Goal: Task Accomplishment & Management: Complete application form

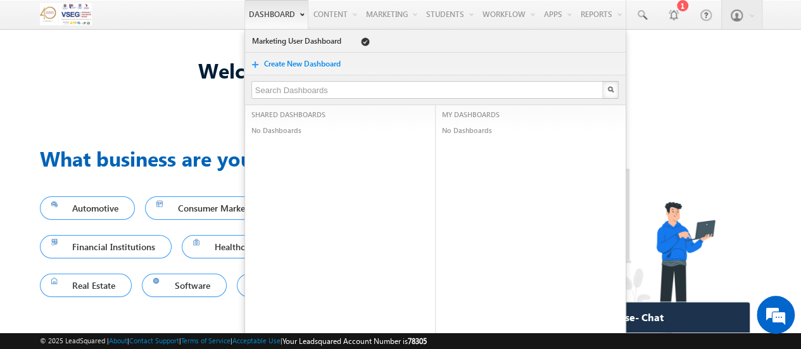
click at [253, 12] on link "Dashboard" at bounding box center [276, 14] width 64 height 29
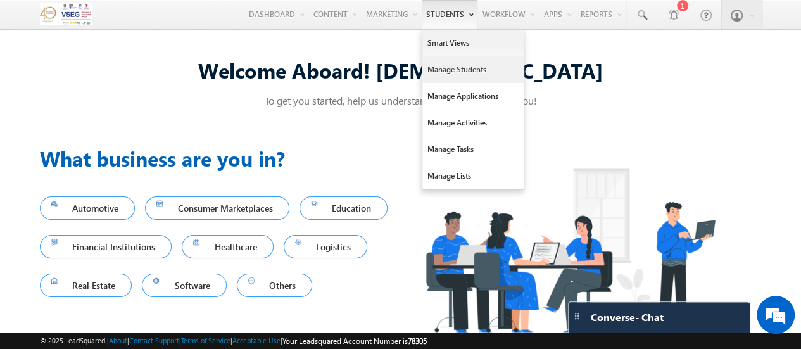
click at [451, 73] on link "Manage Students" at bounding box center [472, 69] width 101 height 27
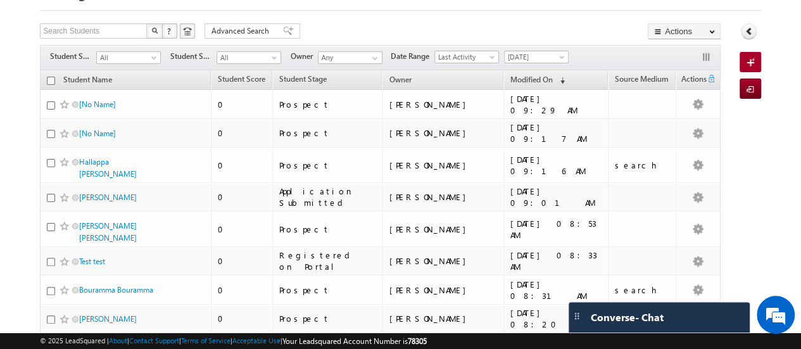
scroll to position [63, 0]
click at [709, 63] on button "button" at bounding box center [707, 58] width 13 height 13
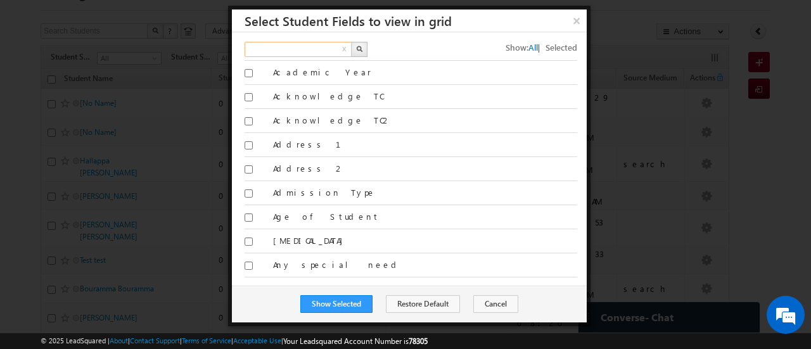
click at [322, 49] on input "text" at bounding box center [298, 49] width 108 height 15
type input "source"
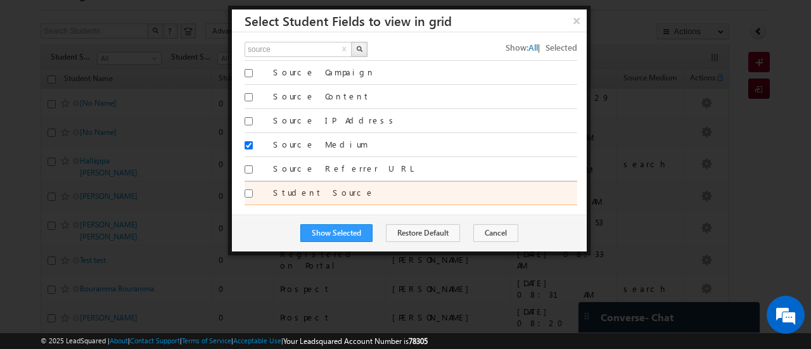
click at [247, 193] on input "Student Source" at bounding box center [248, 193] width 8 height 8
checkbox input "true"
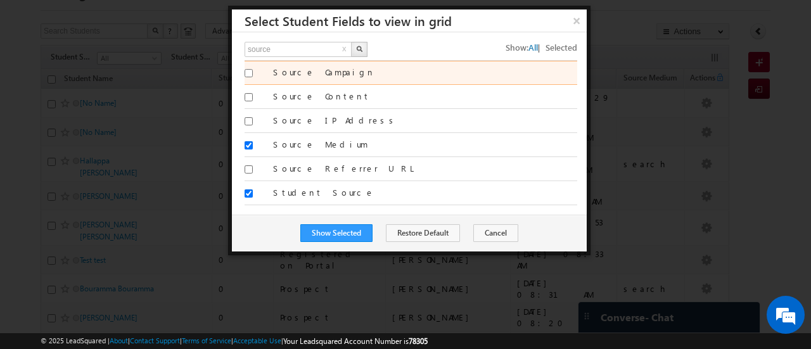
click at [251, 73] on input "Source Campaign" at bounding box center [248, 73] width 8 height 8
checkbox input "true"
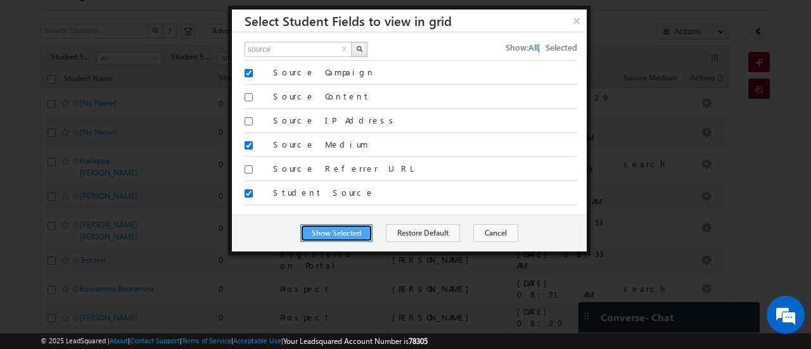
click at [356, 224] on button "Show Selected" at bounding box center [336, 233] width 72 height 18
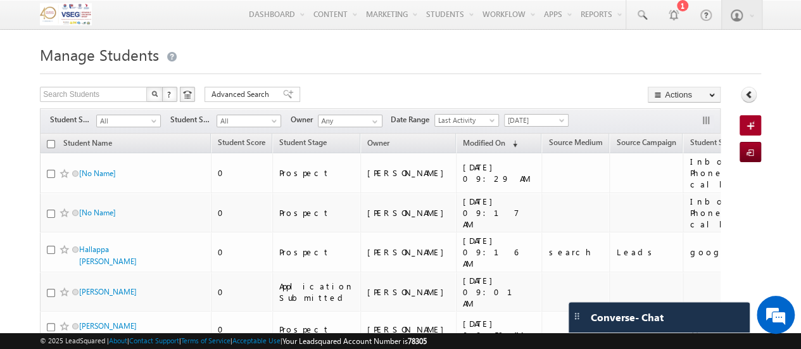
scroll to position [2, 0]
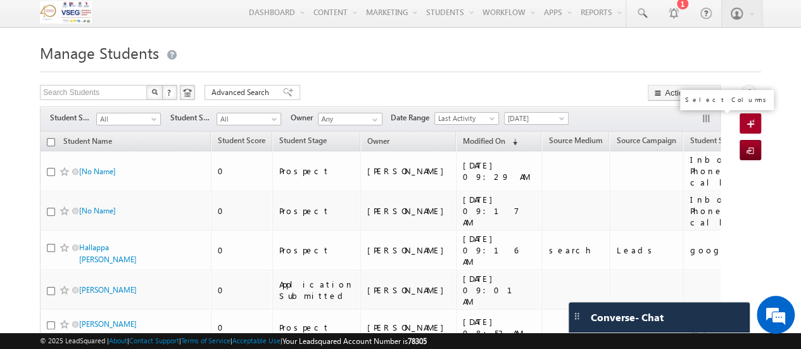
click at [706, 117] on button "button" at bounding box center [707, 119] width 13 height 13
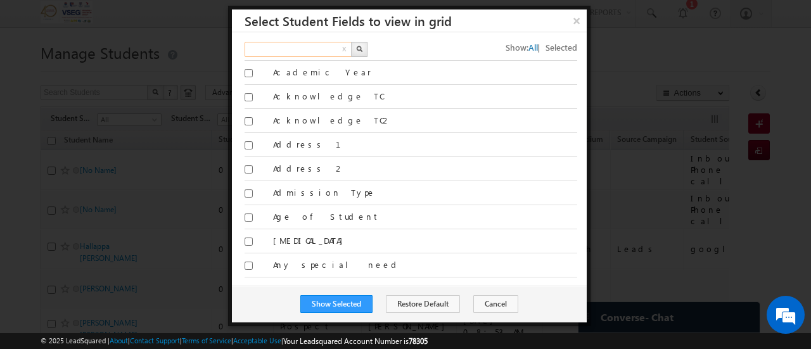
click at [310, 48] on input "text" at bounding box center [298, 49] width 108 height 15
type input "school pre"
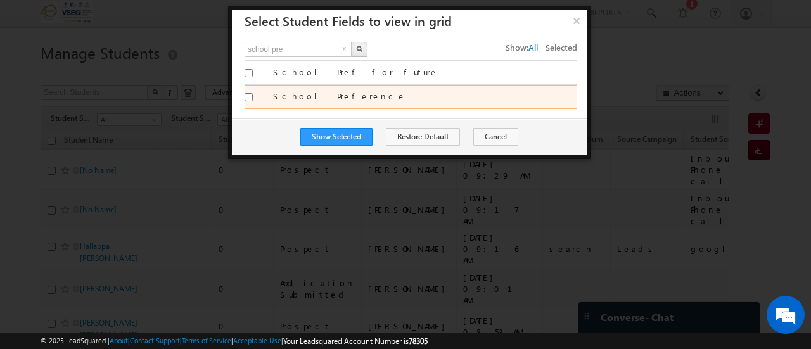
click at [289, 92] on label "School Preference" at bounding box center [425, 96] width 304 height 11
click at [253, 93] on input "School Preference" at bounding box center [248, 97] width 8 height 8
checkbox input "true"
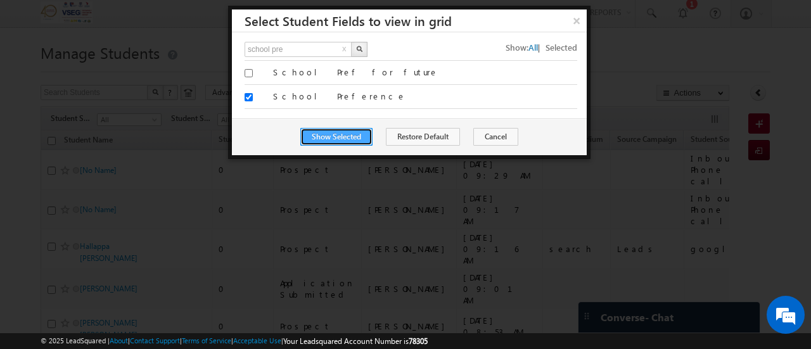
click at [338, 135] on button "Show Selected" at bounding box center [336, 137] width 72 height 18
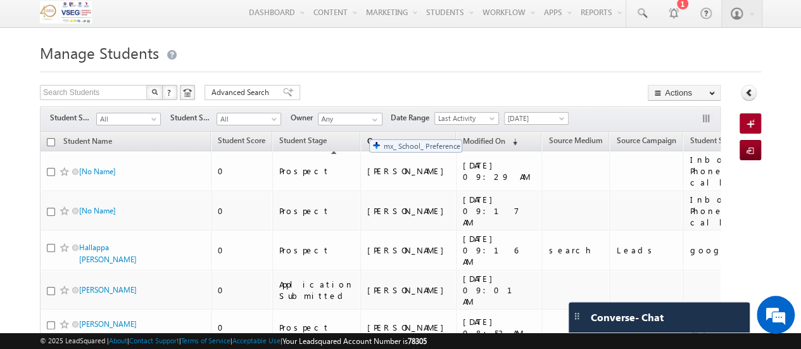
drag, startPoint x: 694, startPoint y: 139, endPoint x: 363, endPoint y: 133, distance: 330.7
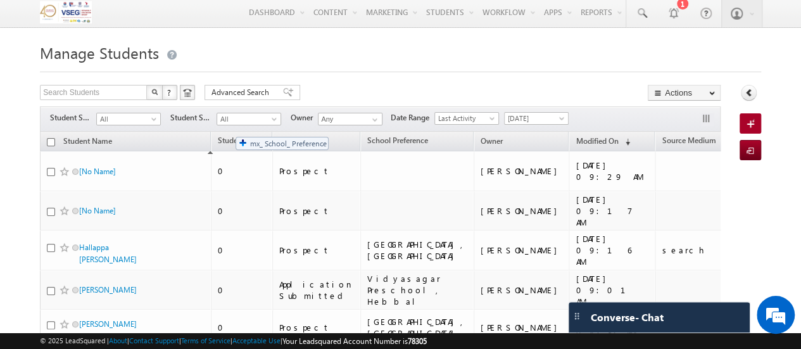
drag, startPoint x: 383, startPoint y: 141, endPoint x: 228, endPoint y: 130, distance: 155.6
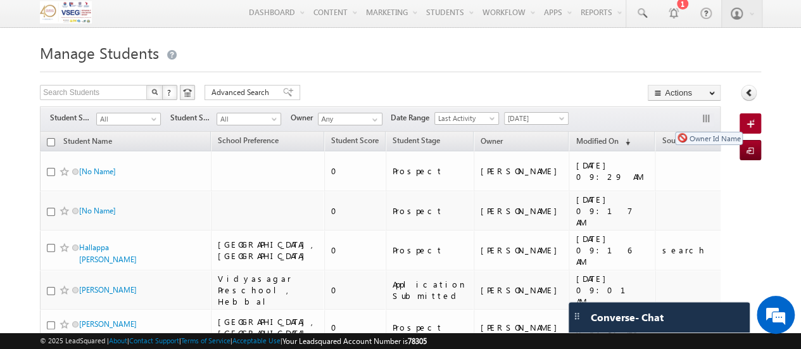
drag, startPoint x: 429, startPoint y: 139, endPoint x: 669, endPoint y: 125, distance: 239.8
drag, startPoint x: 434, startPoint y: 140, endPoint x: 661, endPoint y: 132, distance: 226.3
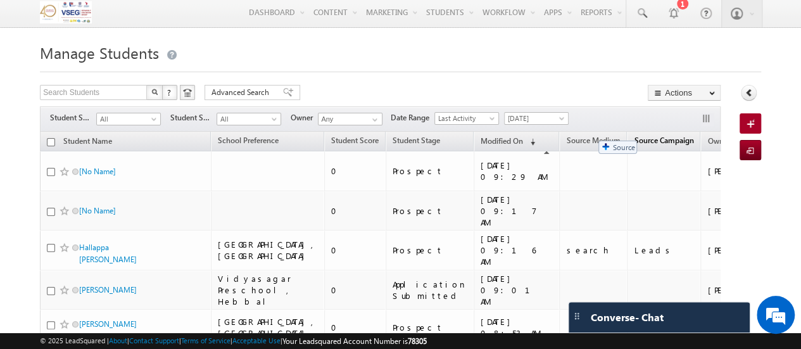
drag, startPoint x: 706, startPoint y: 136, endPoint x: 592, endPoint y: 134, distance: 113.4
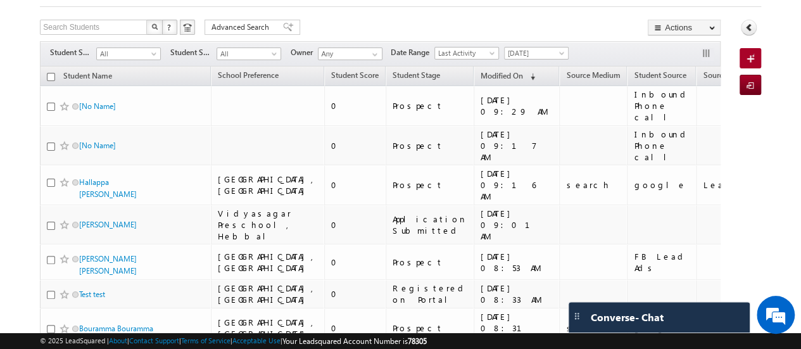
scroll to position [0, 0]
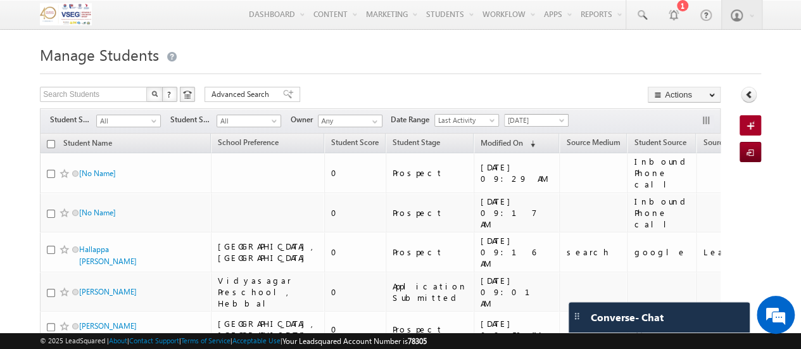
click at [557, 124] on span "[DATE]" at bounding box center [535, 120] width 60 height 11
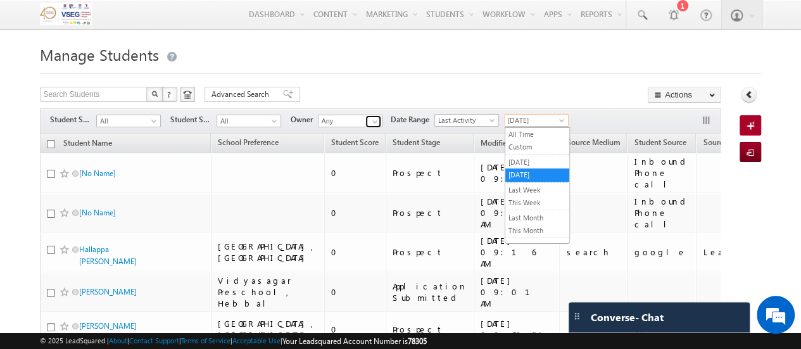
click at [370, 122] on span at bounding box center [375, 122] width 10 height 10
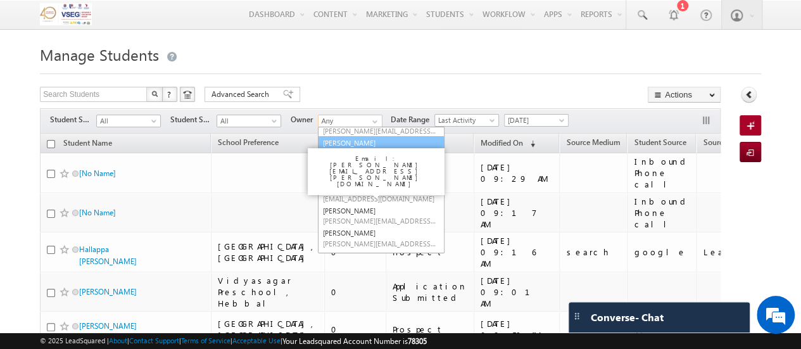
scroll to position [127, 0]
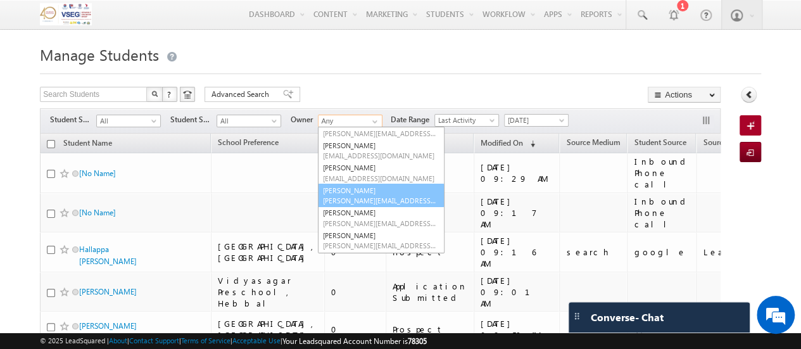
click at [371, 198] on span "asmita.das+1@vidyashilp.com" at bounding box center [380, 201] width 114 height 10
type input "[PERSON_NAME]"
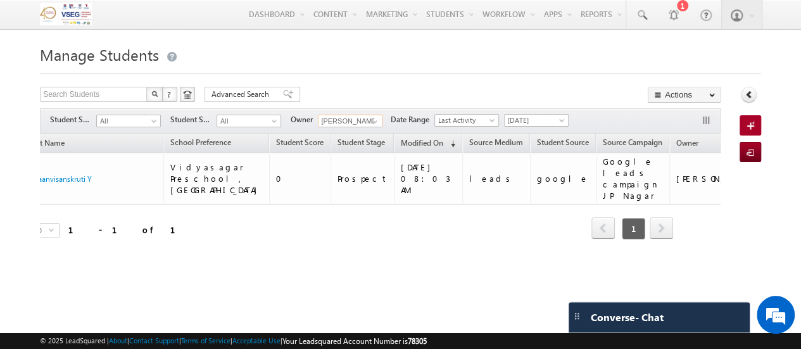
scroll to position [0, 0]
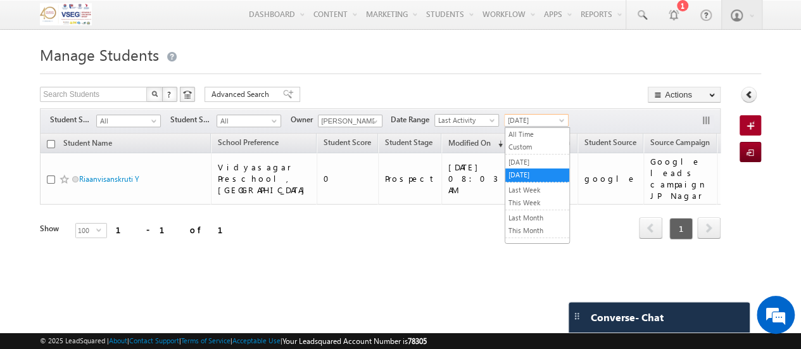
click at [557, 121] on span "[DATE]" at bounding box center [535, 120] width 60 height 11
click at [531, 146] on link "Custom" at bounding box center [537, 146] width 64 height 11
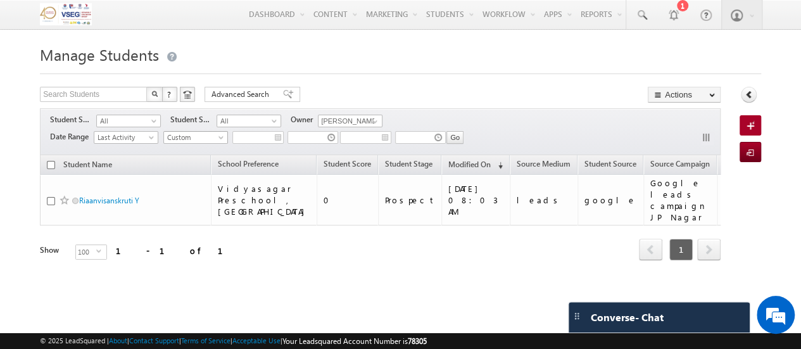
click at [219, 136] on span at bounding box center [222, 140] width 10 height 10
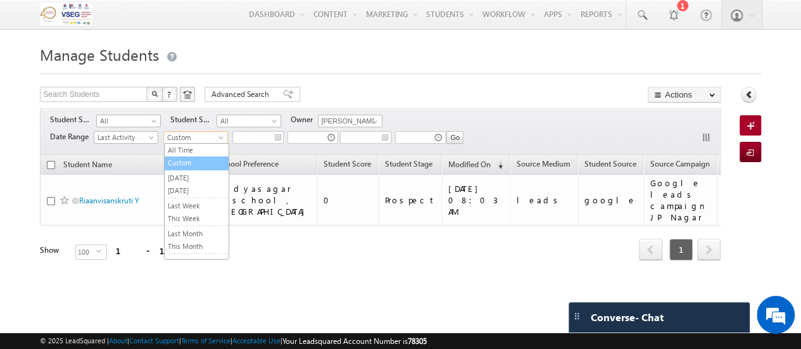
click at [204, 158] on link "Custom" at bounding box center [197, 162] width 64 height 11
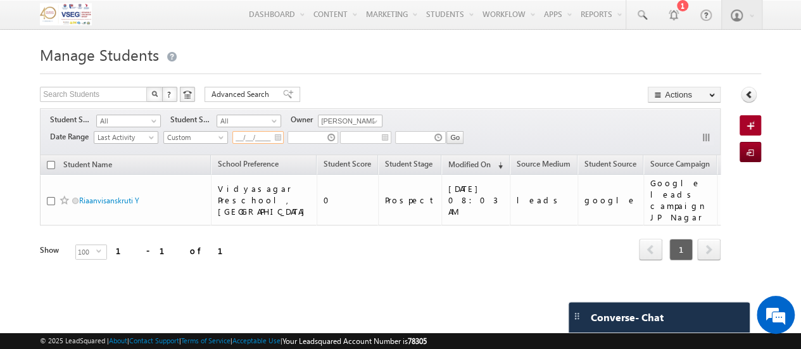
click at [257, 137] on input "__/__/____" at bounding box center [257, 137] width 51 height 13
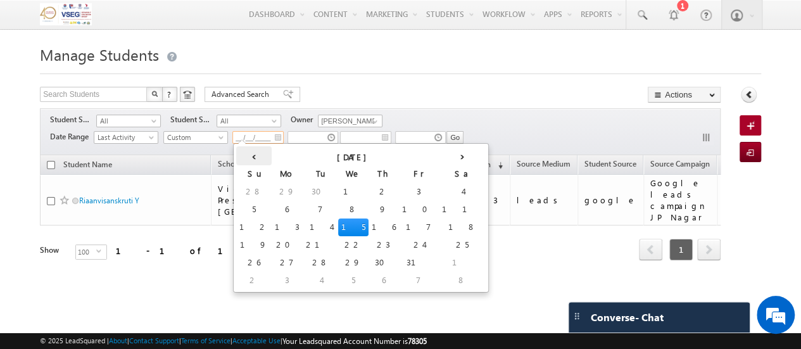
click at [241, 154] on th "‹" at bounding box center [253, 155] width 35 height 19
type input "[DATE]"
click at [241, 154] on th "‹" at bounding box center [253, 155] width 35 height 19
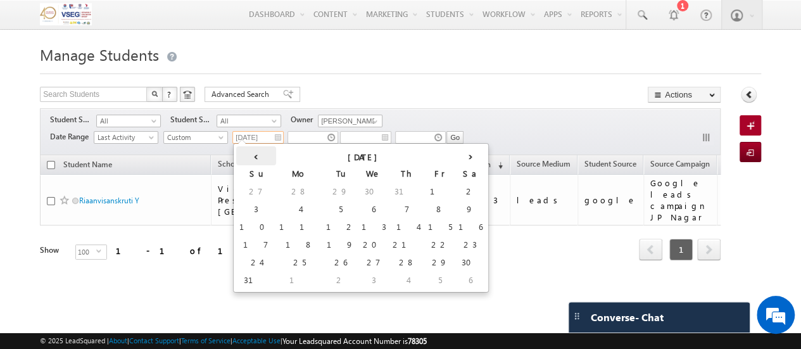
click at [241, 154] on th "‹" at bounding box center [256, 155] width 40 height 19
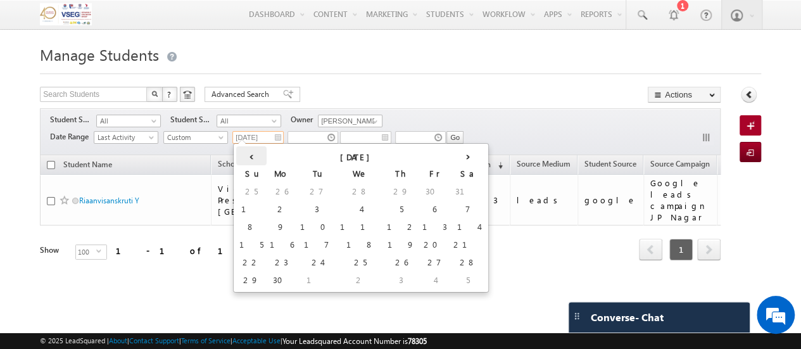
click at [241, 154] on th "‹" at bounding box center [251, 155] width 30 height 19
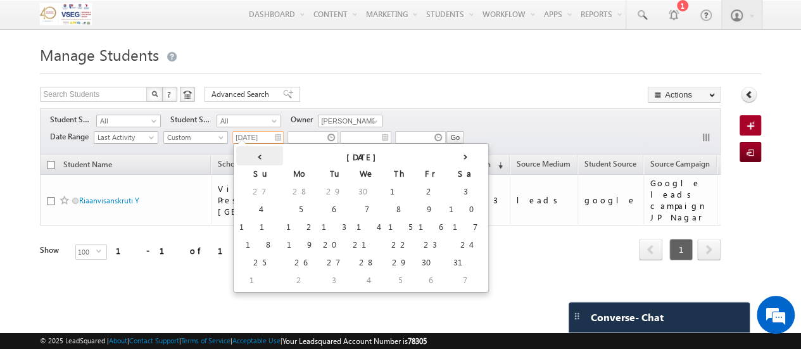
click at [241, 154] on th "‹" at bounding box center [259, 155] width 47 height 19
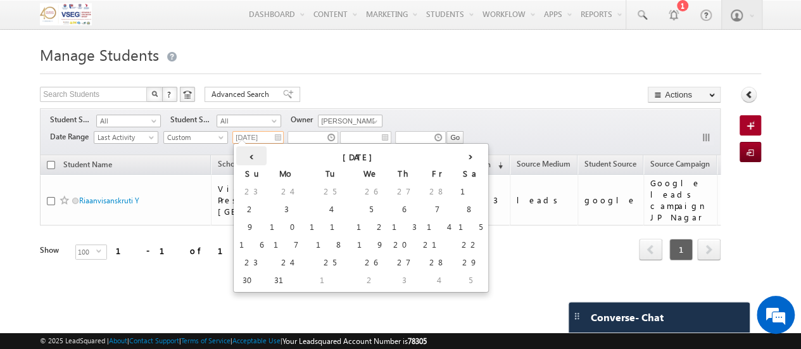
click at [241, 154] on th "‹" at bounding box center [251, 155] width 30 height 19
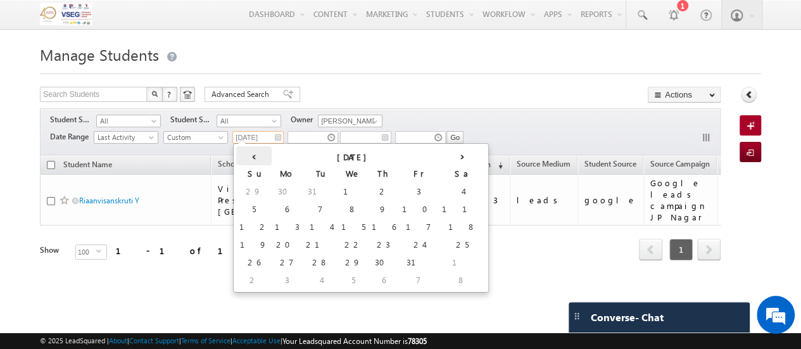
click at [241, 154] on th "‹" at bounding box center [253, 155] width 35 height 19
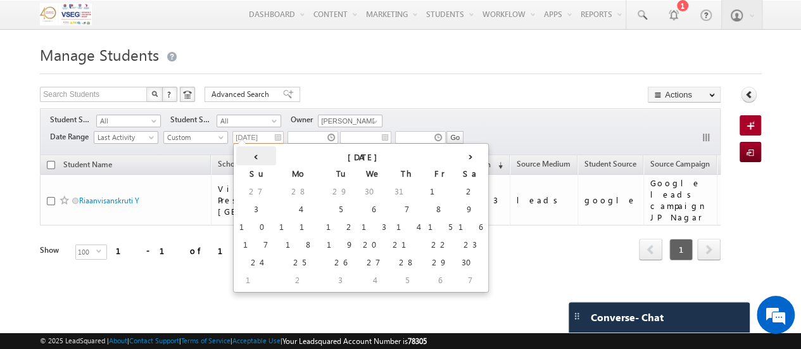
click at [241, 154] on th "‹" at bounding box center [256, 155] width 40 height 19
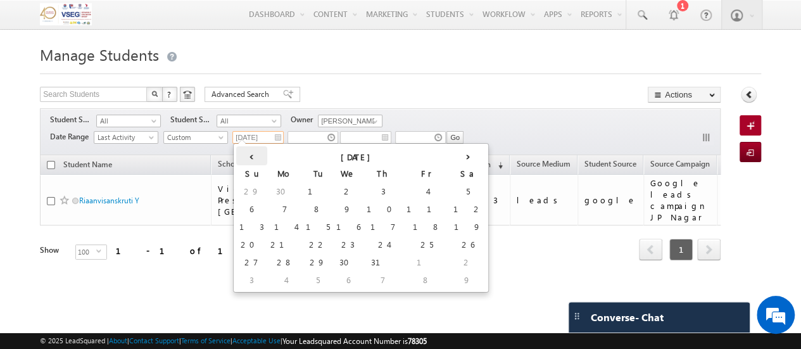
click at [241, 154] on th "‹" at bounding box center [251, 155] width 31 height 19
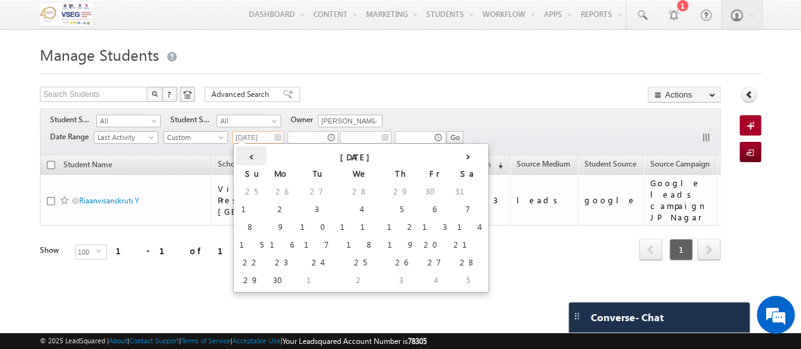
click at [241, 154] on th "‹" at bounding box center [251, 155] width 30 height 19
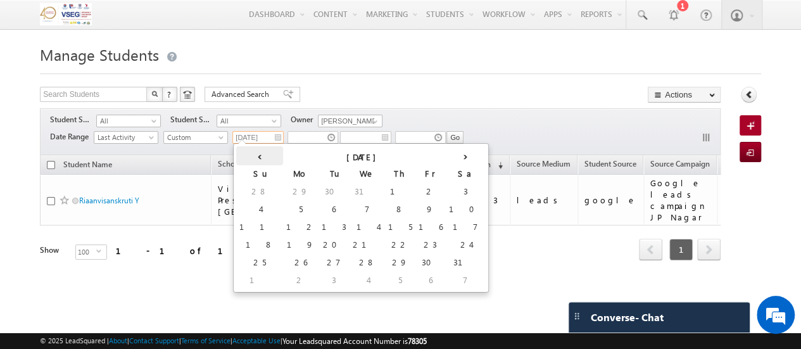
click at [241, 154] on th "‹" at bounding box center [259, 155] width 47 height 19
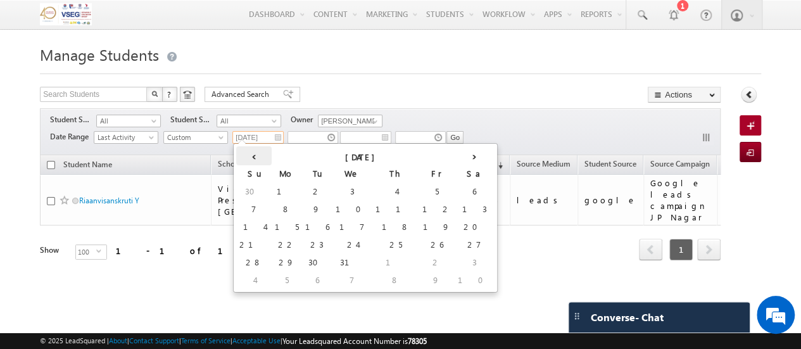
click at [241, 154] on th "‹" at bounding box center [253, 155] width 35 height 19
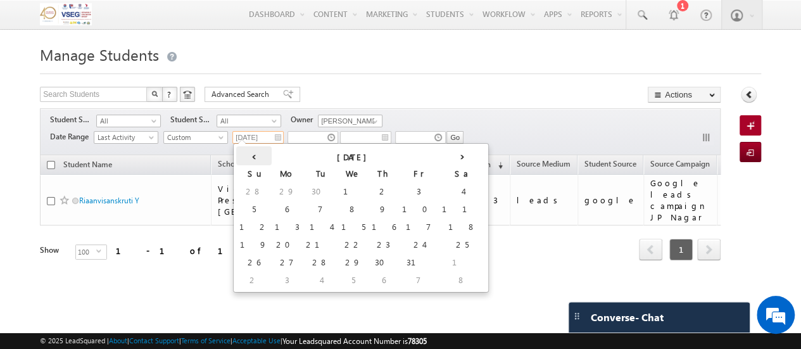
click at [241, 154] on th "‹" at bounding box center [253, 155] width 35 height 19
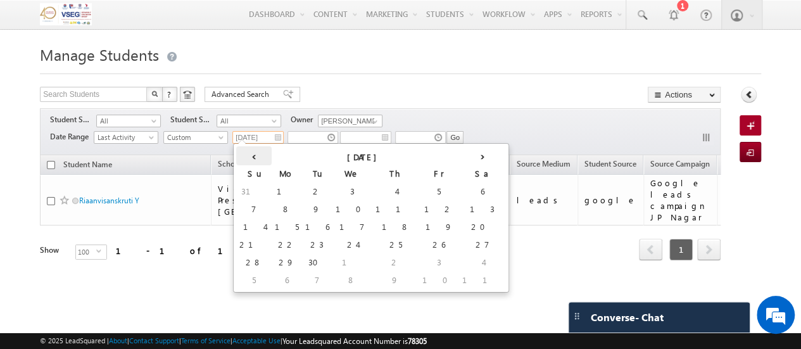
click at [241, 154] on th "‹" at bounding box center [253, 155] width 35 height 19
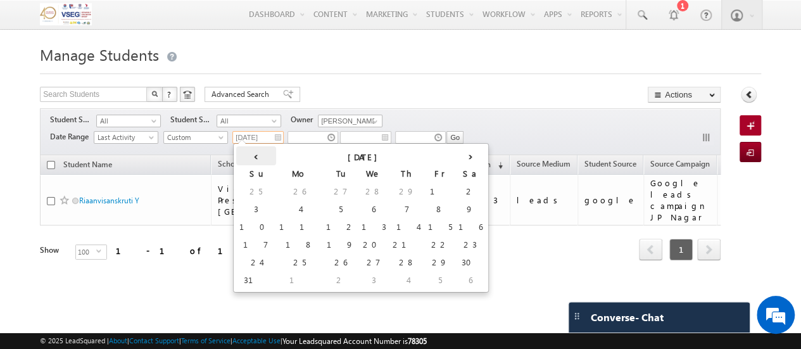
click at [241, 154] on th "‹" at bounding box center [256, 155] width 40 height 19
click at [241, 154] on th "‹" at bounding box center [259, 155] width 47 height 19
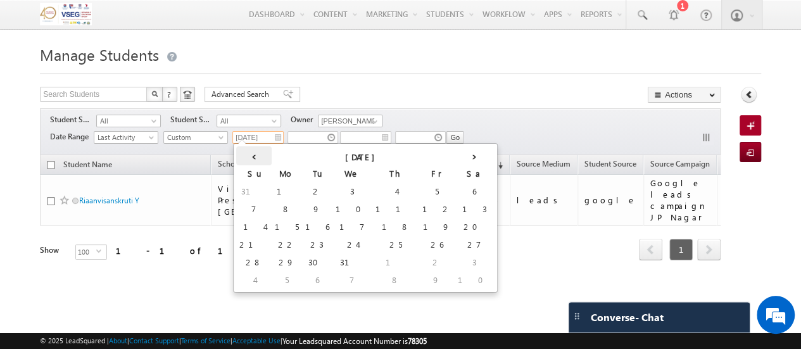
click at [241, 154] on th "‹" at bounding box center [253, 155] width 35 height 19
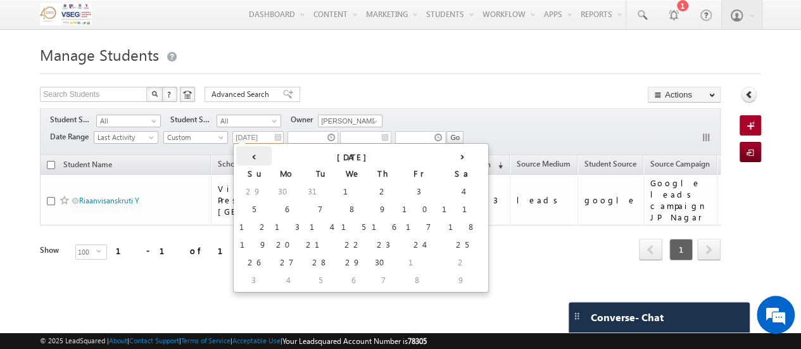
click at [241, 154] on th "‹" at bounding box center [253, 155] width 35 height 19
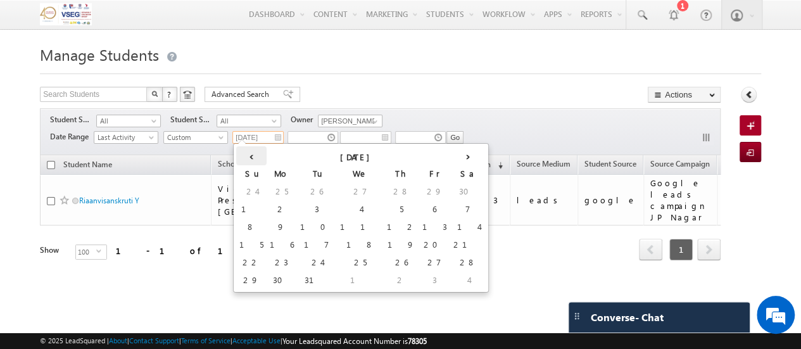
click at [241, 154] on th "‹" at bounding box center [251, 155] width 30 height 19
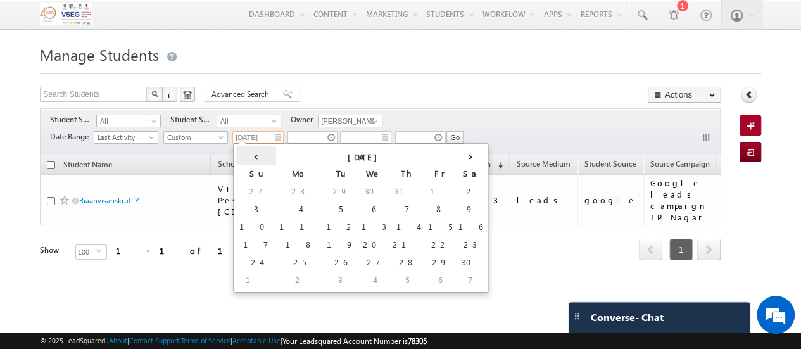
click at [241, 154] on th "‹" at bounding box center [256, 155] width 40 height 19
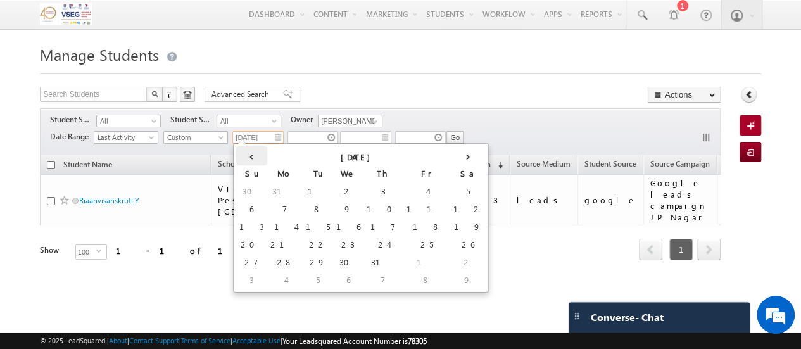
click at [241, 154] on th "‹" at bounding box center [251, 155] width 31 height 19
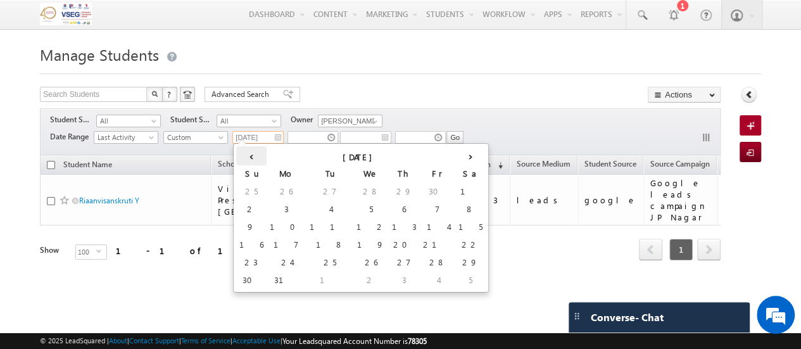
click at [241, 154] on th "‹" at bounding box center [251, 155] width 30 height 19
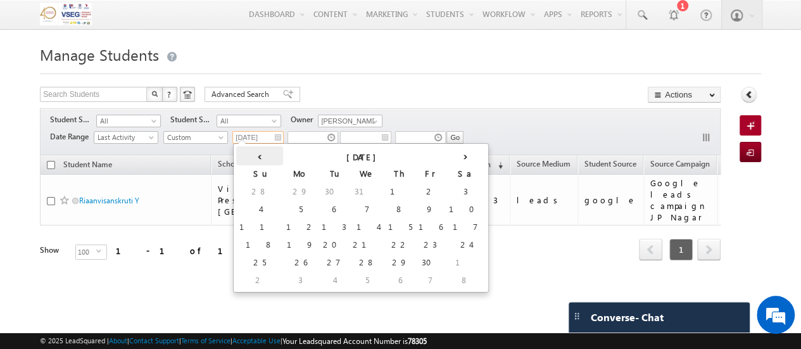
click at [241, 154] on th "‹" at bounding box center [259, 155] width 47 height 19
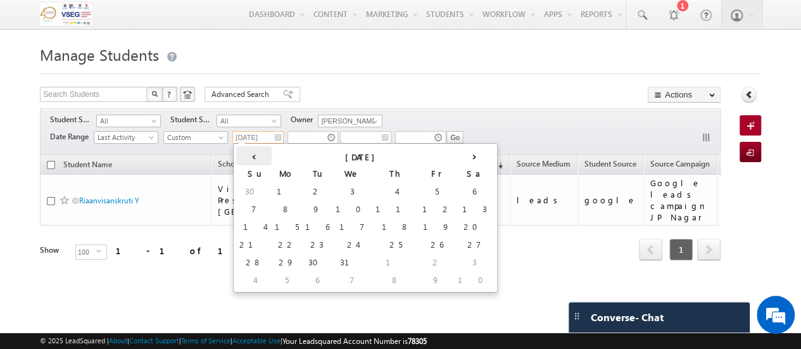
click at [241, 154] on th "‹" at bounding box center [253, 155] width 35 height 19
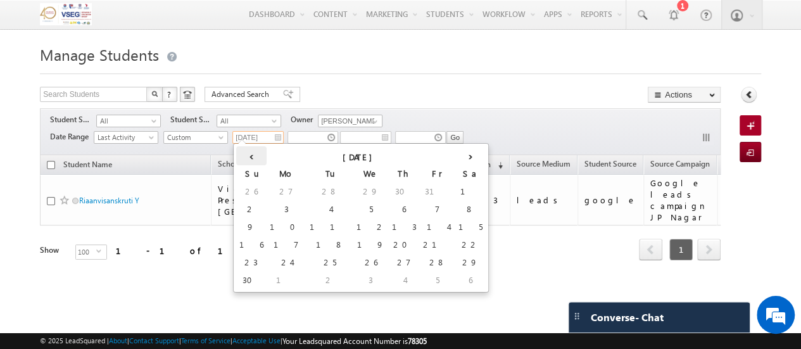
click at [241, 154] on th "‹" at bounding box center [251, 155] width 30 height 19
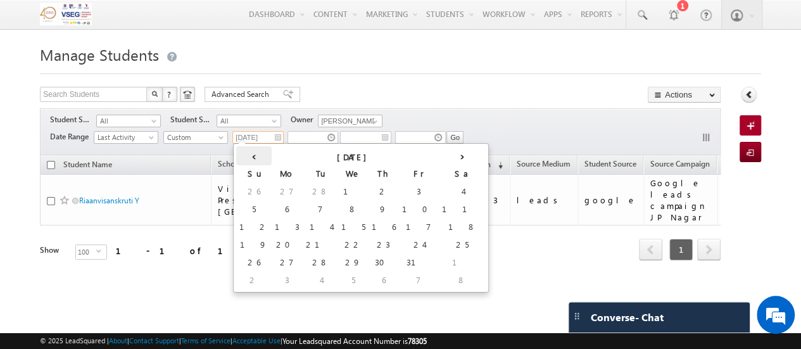
click at [241, 154] on th "‹" at bounding box center [253, 155] width 35 height 19
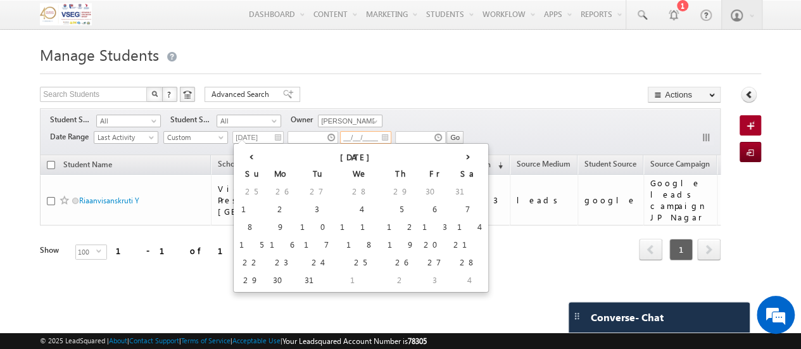
click at [358, 139] on input "__/__/____" at bounding box center [365, 137] width 51 height 13
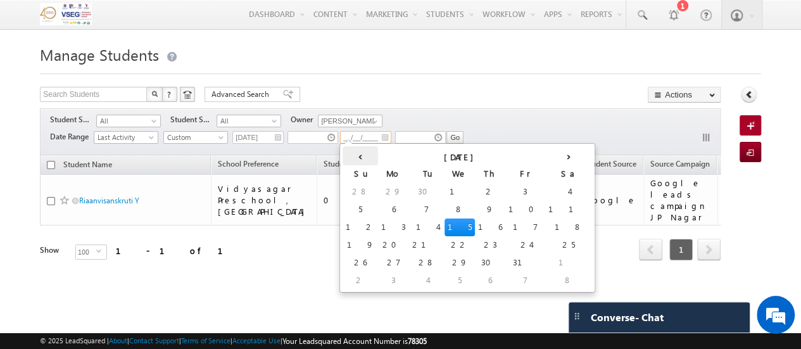
click at [357, 160] on th "‹" at bounding box center [360, 155] width 35 height 19
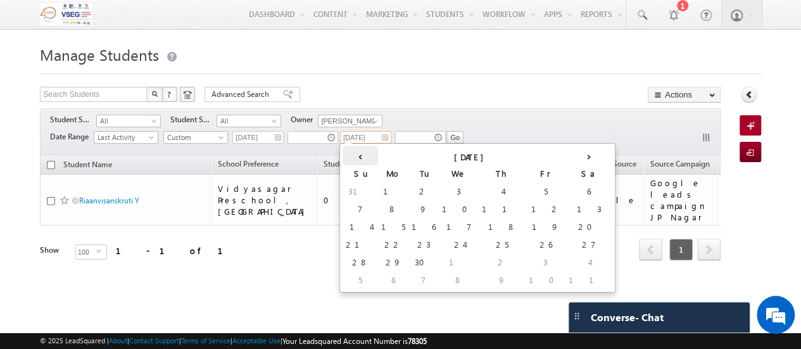
click at [357, 160] on th "‹" at bounding box center [360, 155] width 35 height 19
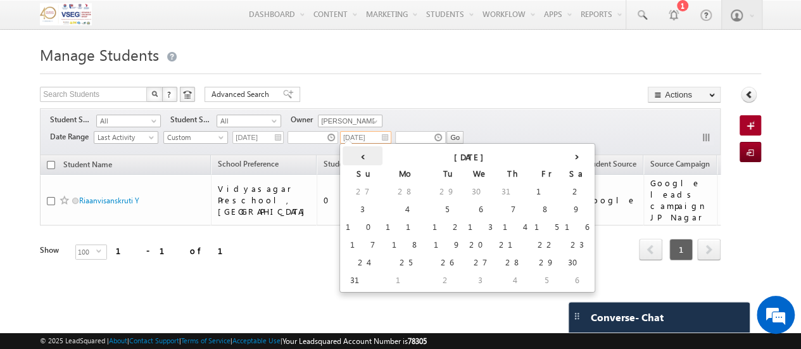
click at [357, 160] on th "‹" at bounding box center [363, 155] width 40 height 19
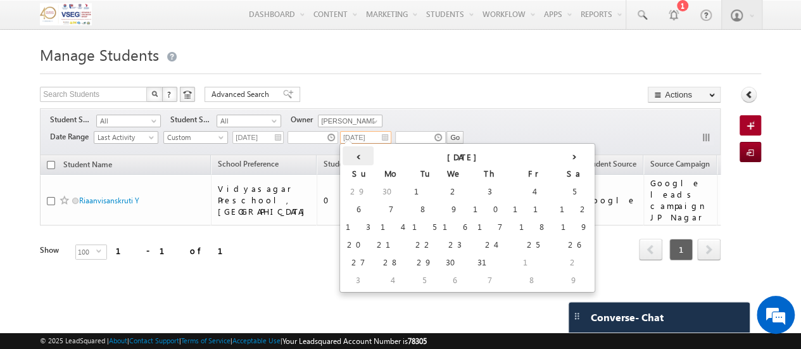
click at [357, 160] on th "‹" at bounding box center [358, 155] width 31 height 19
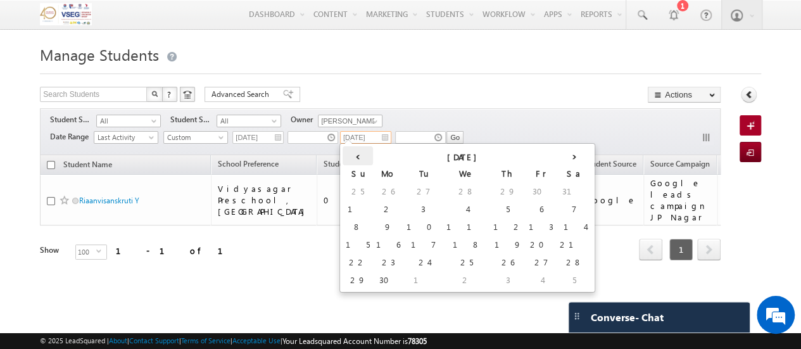
click at [357, 160] on th "‹" at bounding box center [358, 155] width 30 height 19
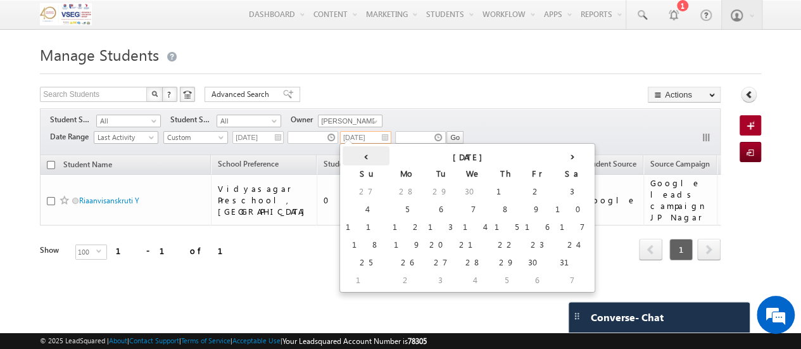
click at [357, 160] on th "‹" at bounding box center [366, 155] width 47 height 19
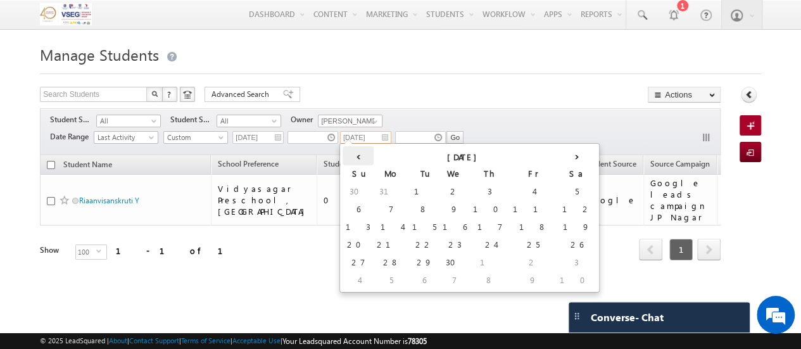
click at [357, 160] on th "‹" at bounding box center [358, 155] width 31 height 19
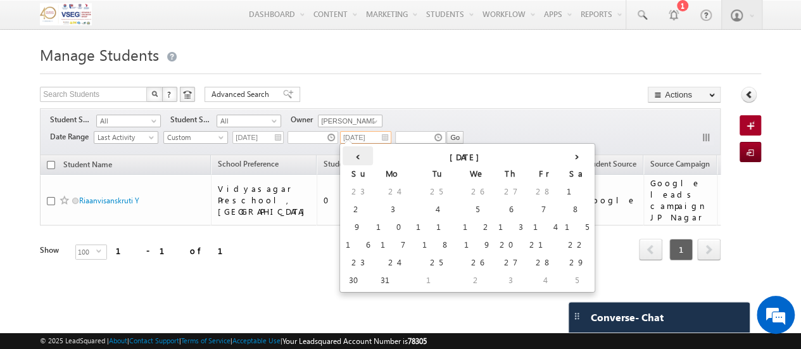
click at [357, 160] on th "‹" at bounding box center [358, 155] width 30 height 19
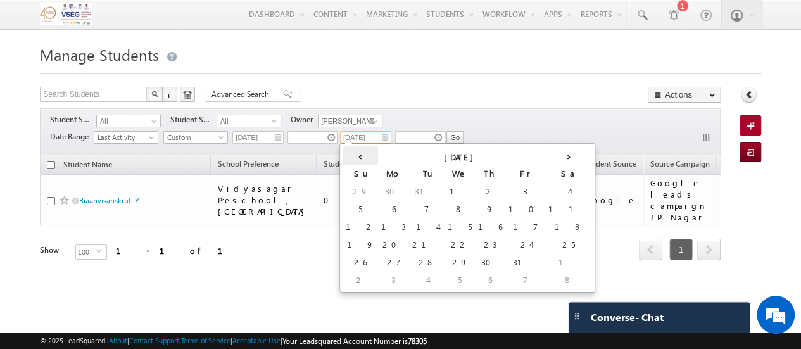
click at [357, 160] on th "‹" at bounding box center [360, 155] width 35 height 19
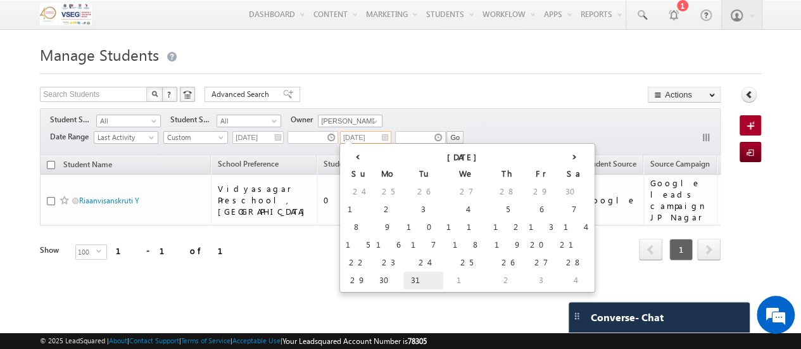
click at [403, 279] on td "31" at bounding box center [423, 281] width 40 height 18
type input "31/12/2024"
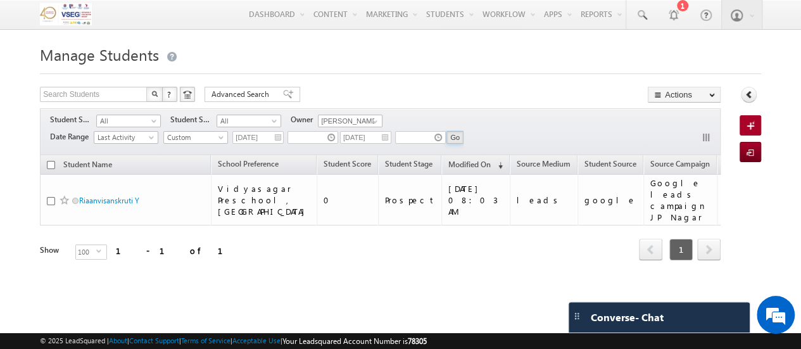
click at [453, 137] on input "Go" at bounding box center [455, 137] width 17 height 13
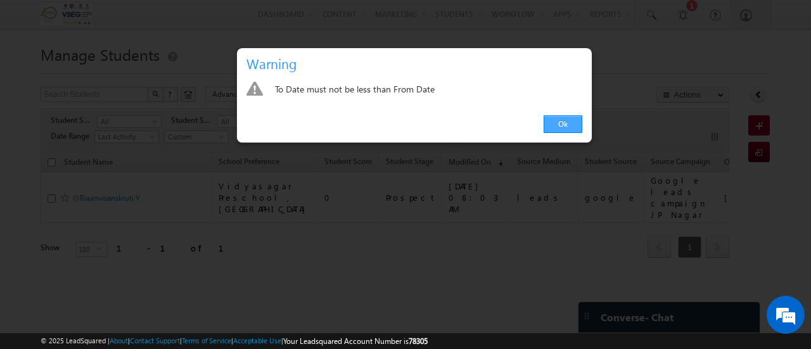
click at [571, 122] on link "Ok" at bounding box center [562, 124] width 39 height 18
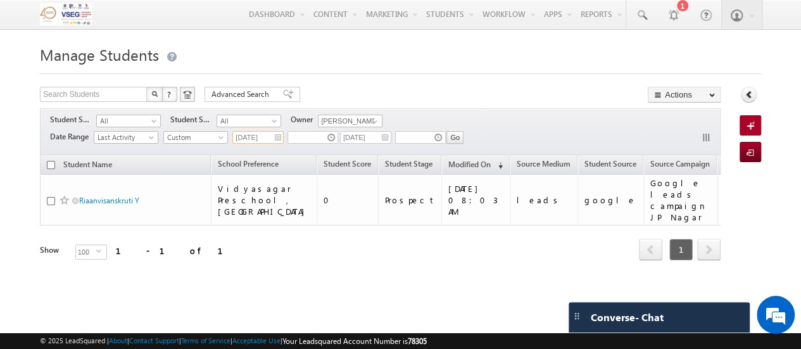
click at [262, 136] on input "[DATE]" at bounding box center [257, 137] width 51 height 13
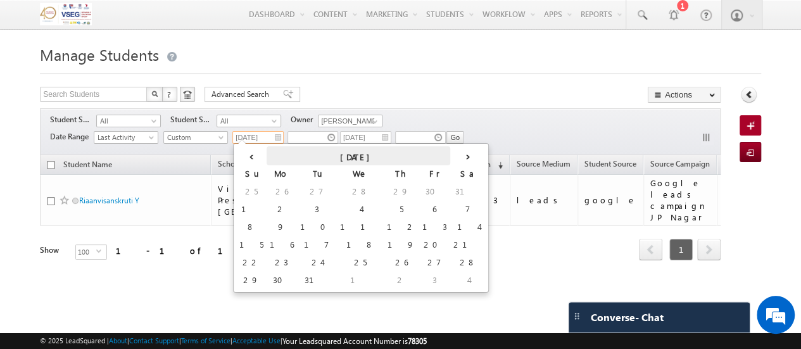
click at [304, 154] on th "January 2023" at bounding box center [359, 155] width 184 height 19
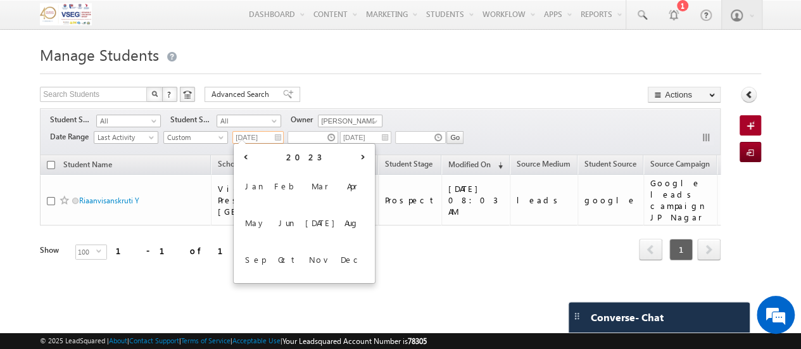
click at [304, 154] on th "2023" at bounding box center [304, 155] width 98 height 19
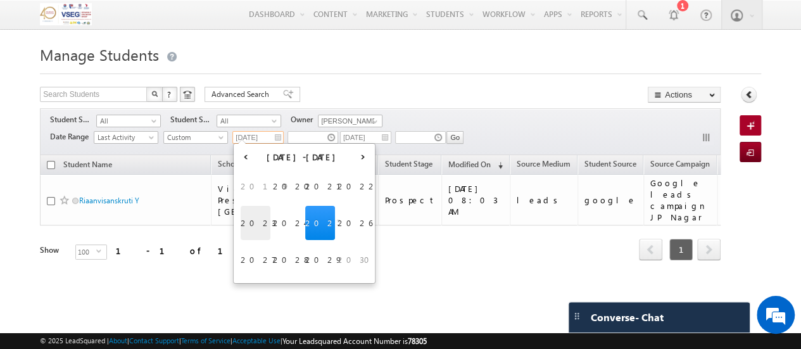
click at [258, 219] on span "2023" at bounding box center [256, 223] width 30 height 34
type input "01/01/2023"
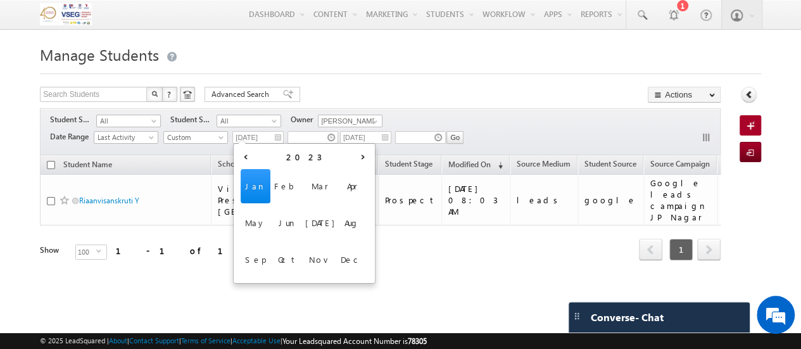
click at [480, 127] on div "Filters Student Stage All All Student Source All All Owner Any Any Current User…" at bounding box center [380, 131] width 681 height 47
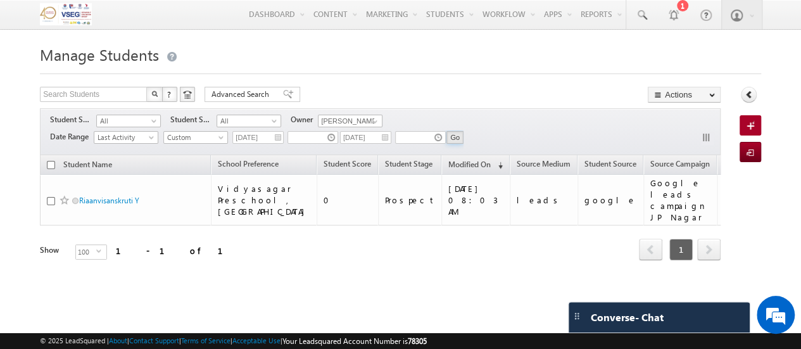
click at [457, 141] on input "Go" at bounding box center [455, 137] width 17 height 13
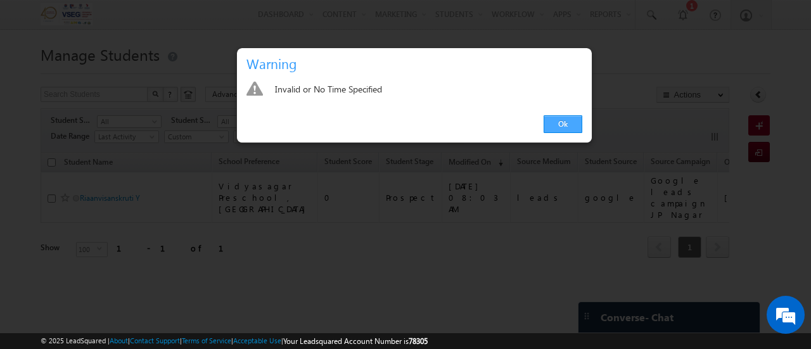
click at [570, 122] on link "Ok" at bounding box center [562, 124] width 39 height 18
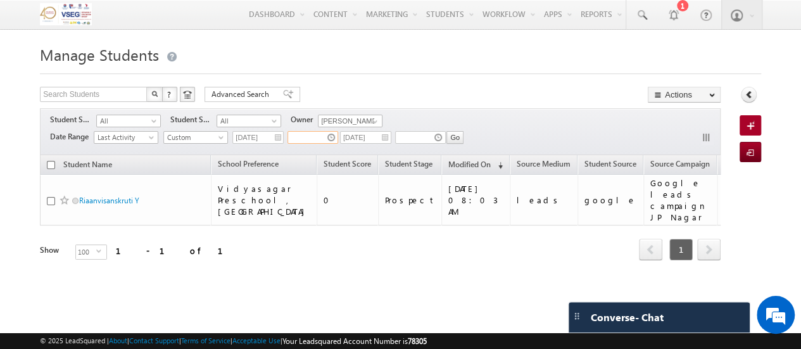
click at [322, 134] on input "text" at bounding box center [313, 137] width 51 height 13
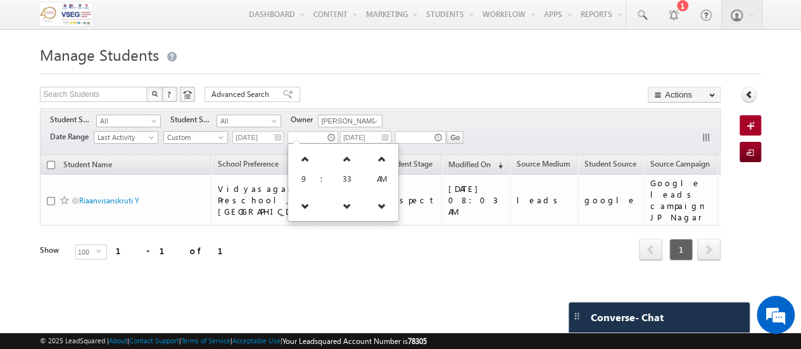
click at [343, 176] on span "33" at bounding box center [347, 178] width 9 height 11
click at [369, 208] on link at bounding box center [382, 205] width 26 height 23
click at [377, 160] on icon at bounding box center [381, 159] width 9 height 9
type input "09:33 AM"
click at [377, 180] on span "AM" at bounding box center [382, 178] width 10 height 11
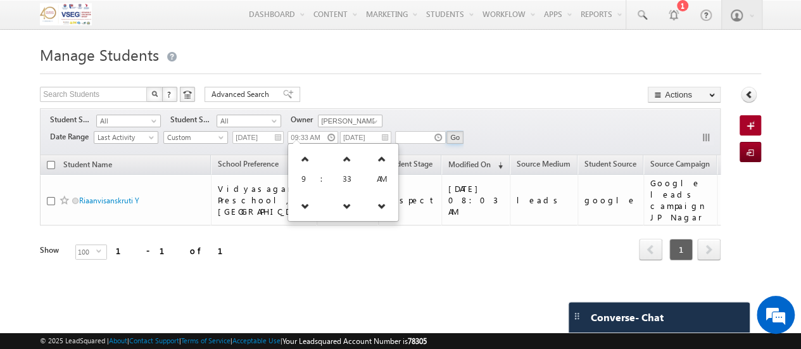
click at [460, 142] on input "Go" at bounding box center [455, 137] width 17 height 13
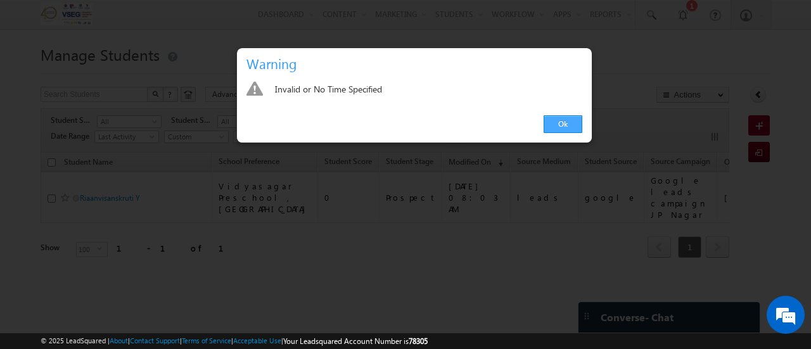
click at [562, 124] on link "Ok" at bounding box center [562, 124] width 39 height 18
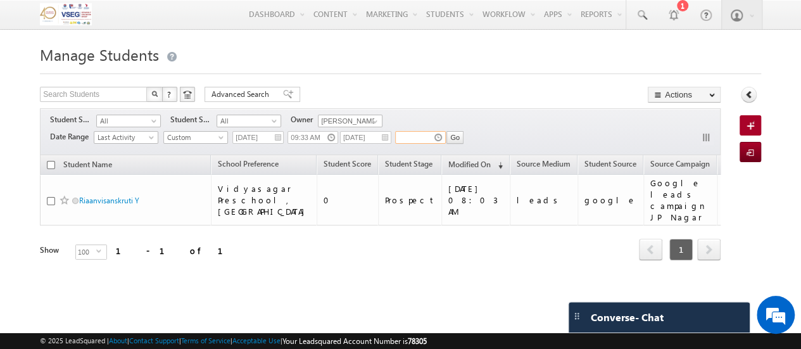
click at [422, 133] on input "text" at bounding box center [420, 137] width 51 height 13
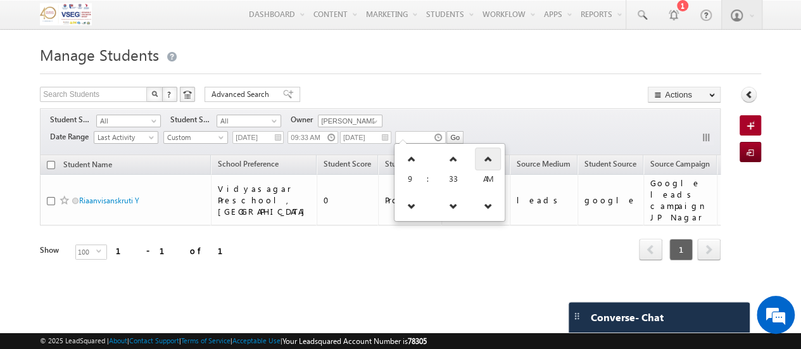
click at [479, 163] on link at bounding box center [488, 159] width 26 height 23
click at [440, 161] on link at bounding box center [453, 159] width 26 height 23
type input "09:34 PM"
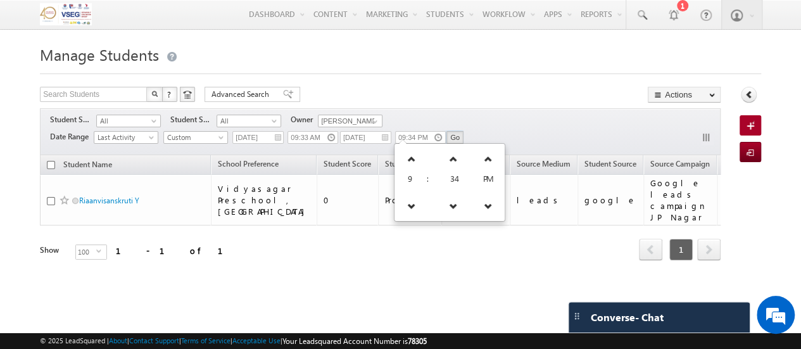
click at [452, 135] on input "Go" at bounding box center [455, 137] width 17 height 13
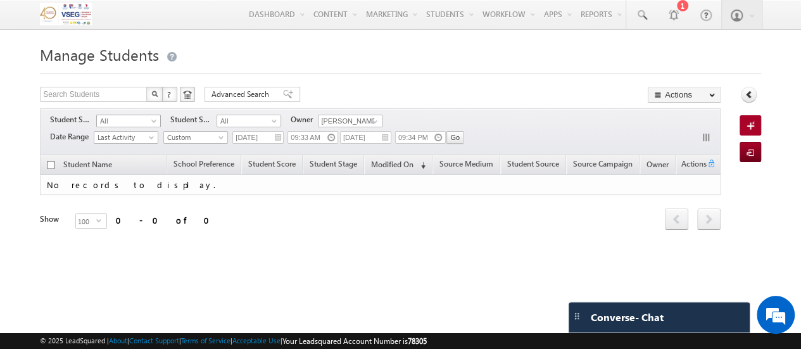
click at [141, 125] on span "All" at bounding box center [127, 120] width 60 height 11
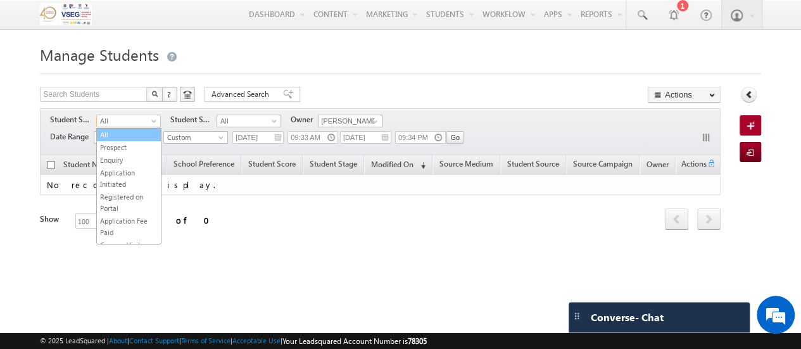
click at [134, 131] on link "All" at bounding box center [129, 134] width 64 height 11
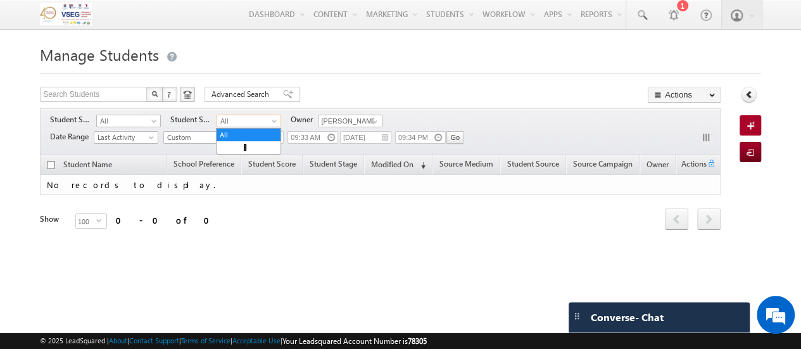
click at [241, 124] on span "All" at bounding box center [247, 120] width 60 height 11
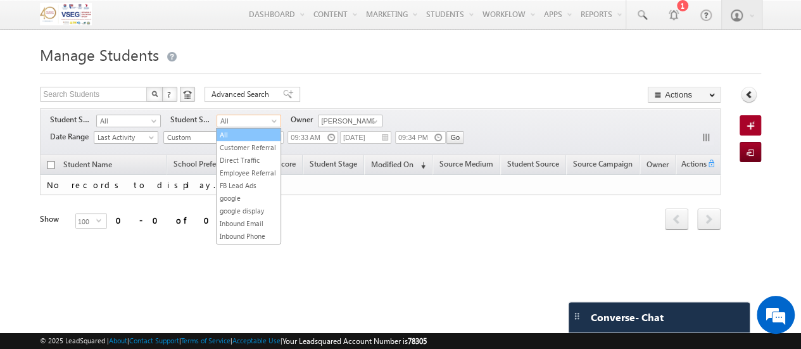
click at [250, 136] on link "All" at bounding box center [249, 134] width 64 height 11
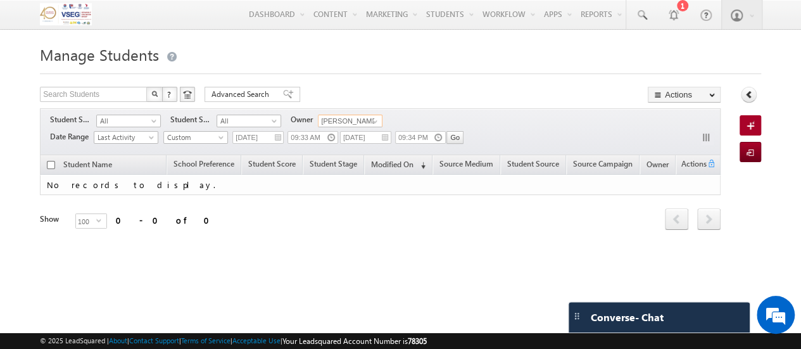
click at [362, 120] on input "[PERSON_NAME]" at bounding box center [350, 121] width 65 height 13
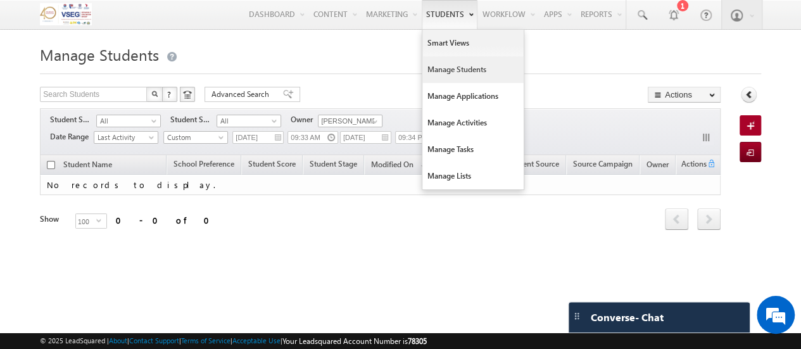
click at [456, 72] on link "Manage Students" at bounding box center [472, 69] width 101 height 27
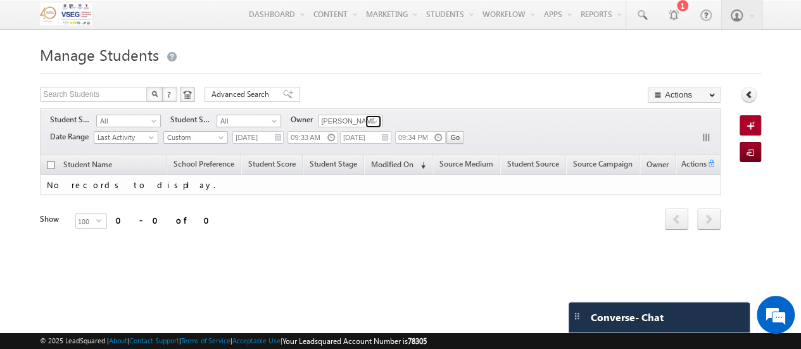
click at [369, 124] on link at bounding box center [373, 121] width 16 height 13
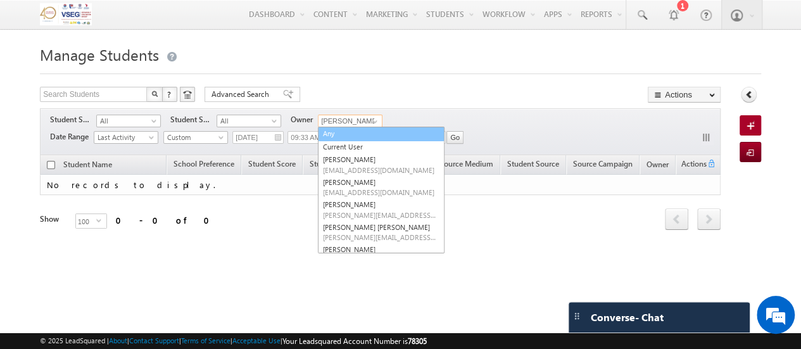
click at [357, 131] on link "Any" at bounding box center [381, 134] width 127 height 15
type input "Any"
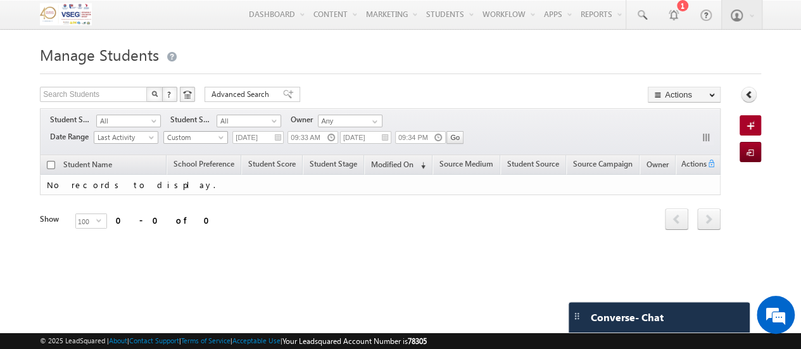
click at [219, 135] on span at bounding box center [222, 140] width 10 height 10
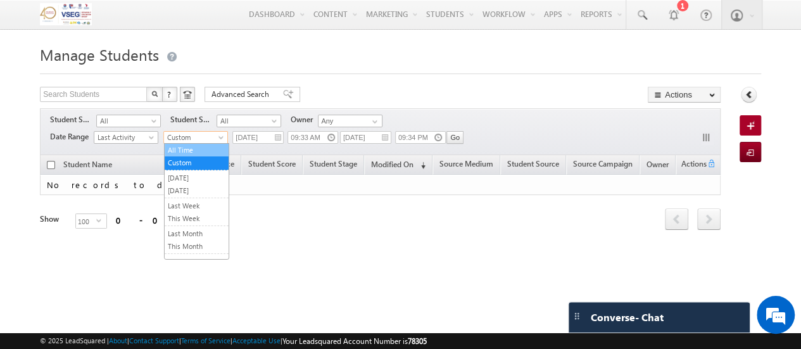
click at [199, 149] on link "All Time" at bounding box center [197, 149] width 64 height 11
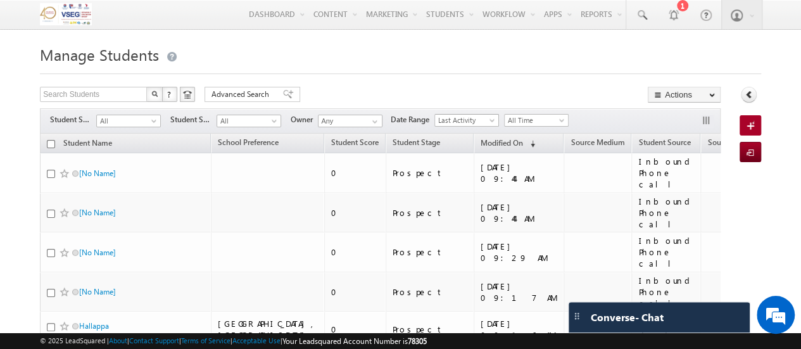
click at [455, 120] on span "Last Activity" at bounding box center [465, 120] width 60 height 11
click at [513, 118] on span "All Time" at bounding box center [535, 120] width 60 height 11
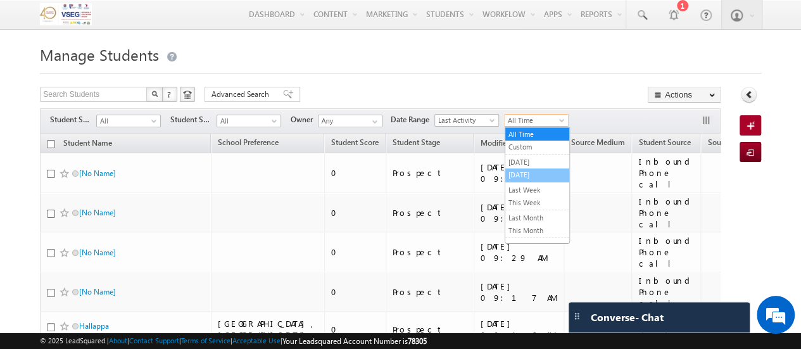
click at [521, 171] on link "[DATE]" at bounding box center [537, 174] width 64 height 11
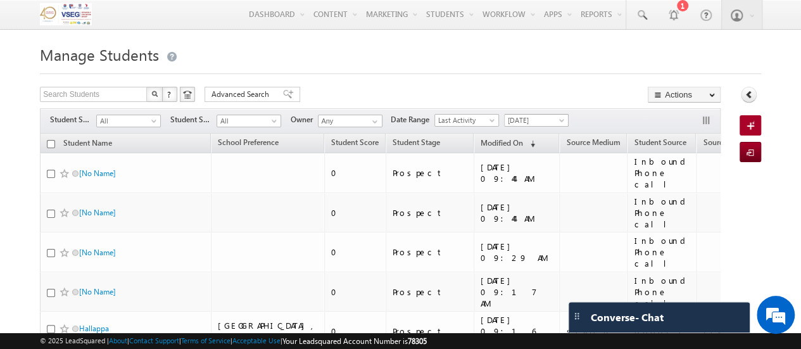
click at [533, 123] on span "[DATE]" at bounding box center [535, 120] width 60 height 11
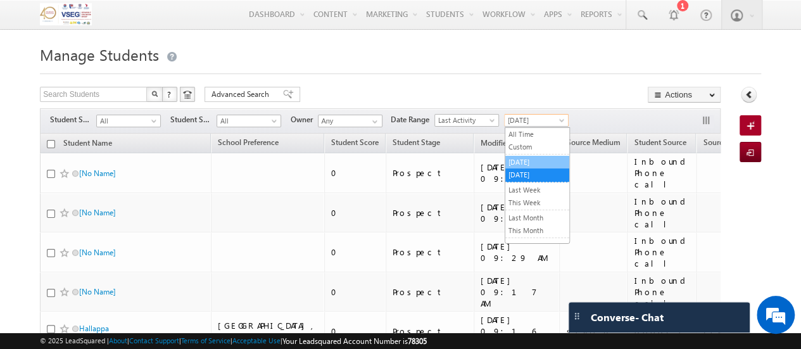
click at [531, 161] on link "[DATE]" at bounding box center [537, 161] width 64 height 11
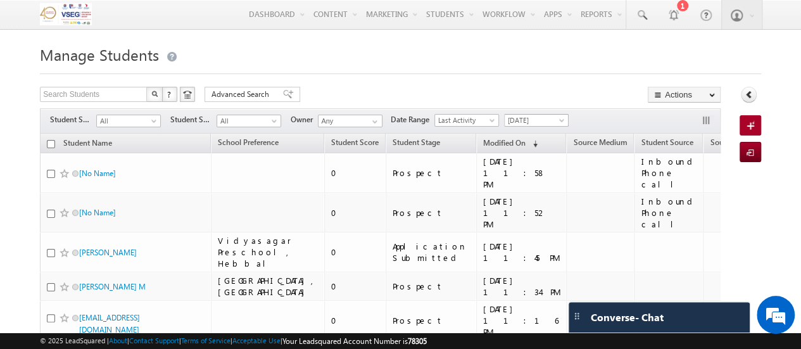
click at [526, 117] on span "[DATE]" at bounding box center [535, 120] width 60 height 11
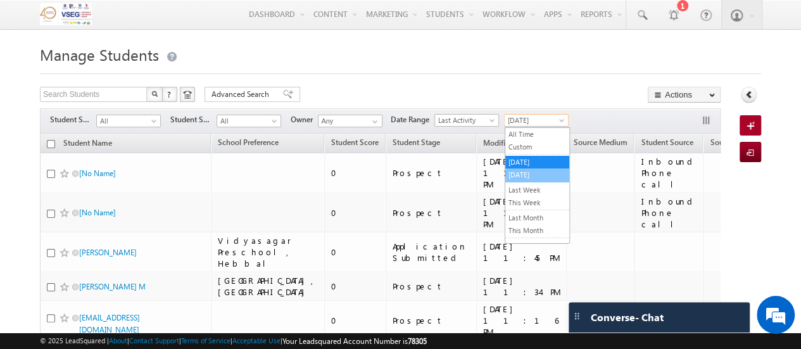
click at [522, 173] on link "[DATE]" at bounding box center [537, 174] width 64 height 11
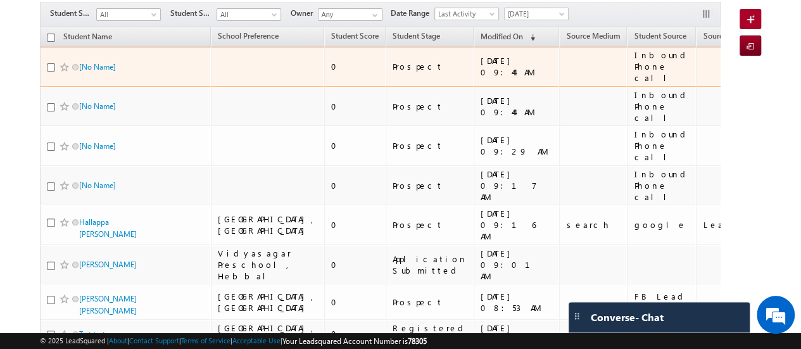
scroll to position [127, 0]
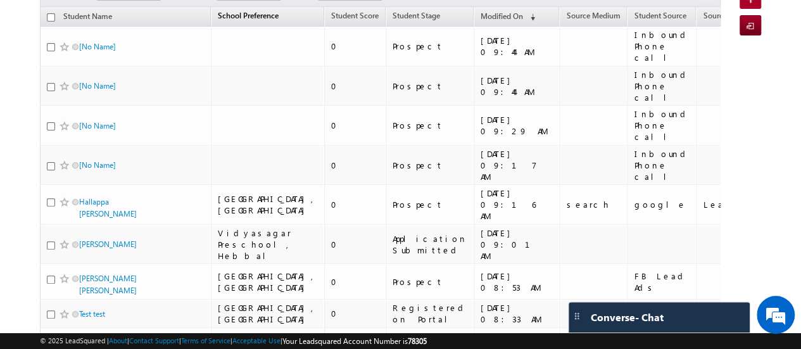
click at [233, 11] on span "School Preference" at bounding box center [248, 16] width 61 height 10
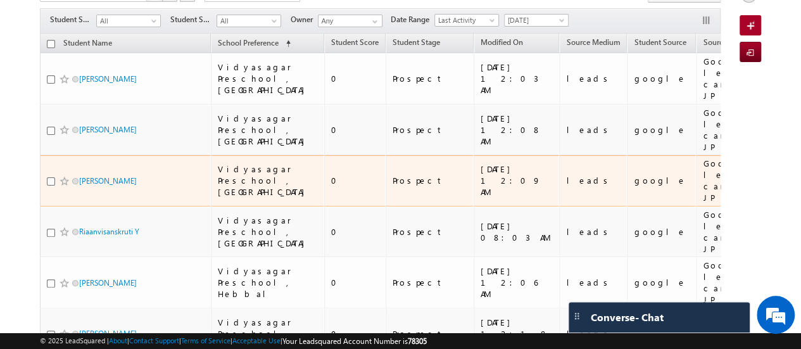
scroll to position [13, 0]
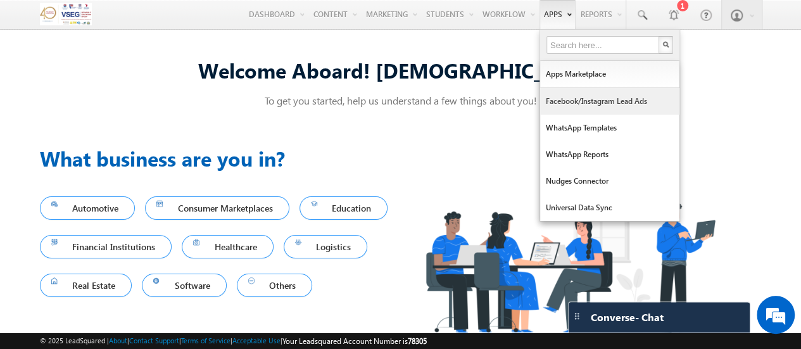
click at [600, 106] on link "Facebook/Instagram Lead Ads" at bounding box center [609, 101] width 139 height 27
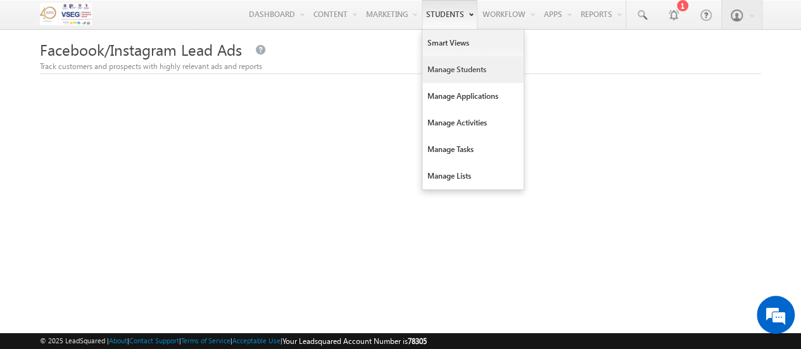
click at [446, 73] on link "Manage Students" at bounding box center [472, 69] width 101 height 27
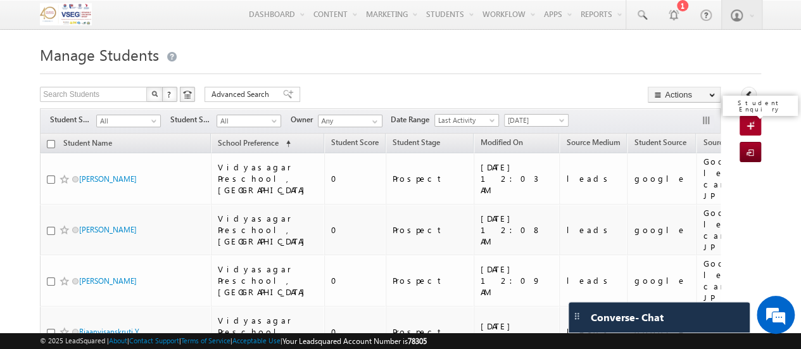
click at [744, 122] on link "Student Enquiry" at bounding box center [751, 125] width 22 height 20
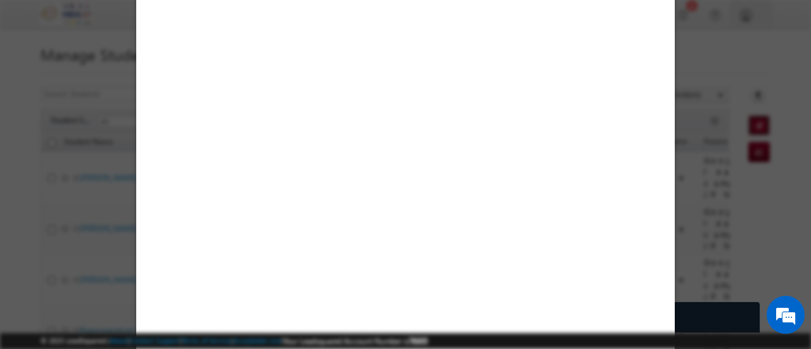
select select "2025 - 2026"
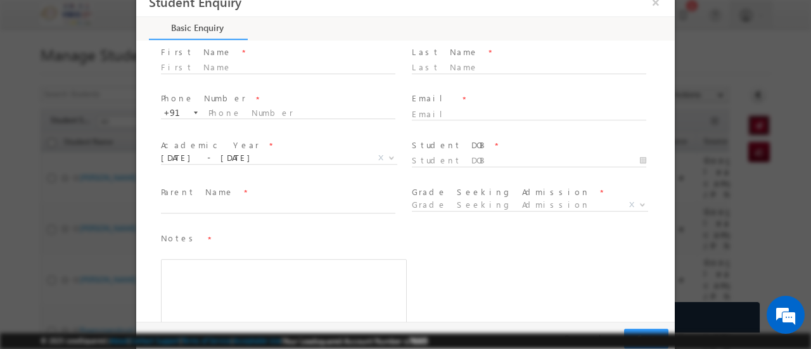
scroll to position [61, 0]
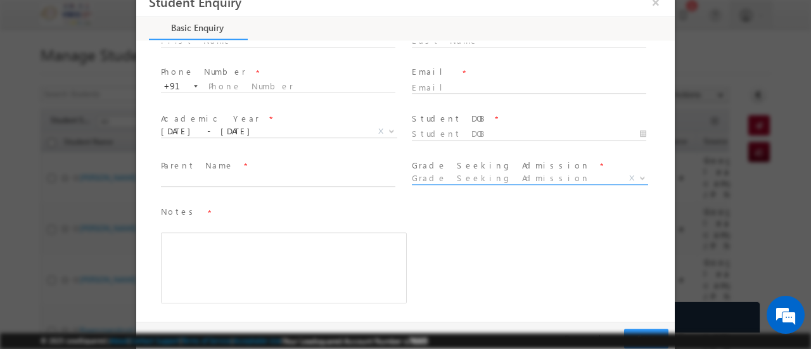
click at [597, 172] on span "Grade Seeking Admission" at bounding box center [515, 177] width 206 height 11
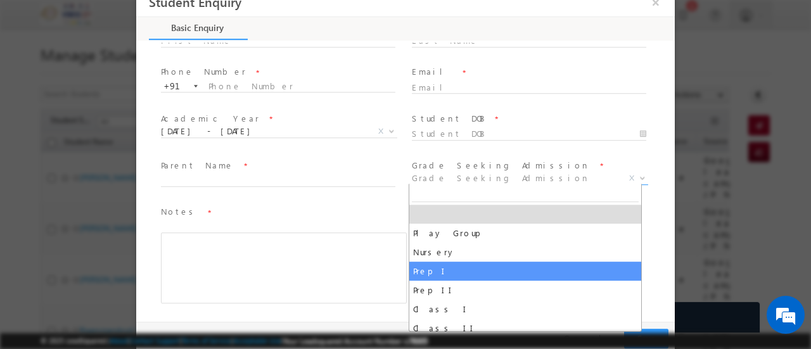
select select "Prep I"
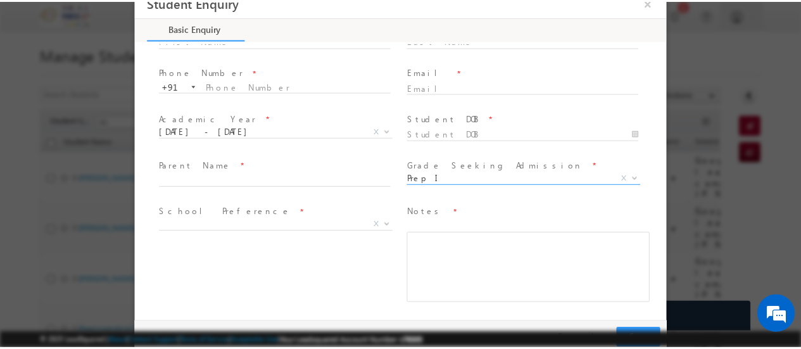
scroll to position [0, 0]
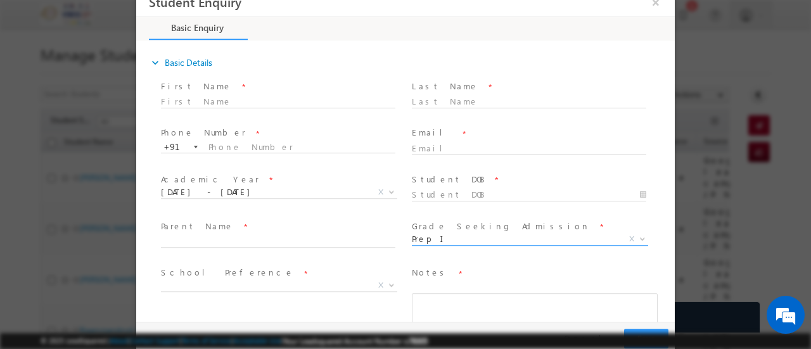
click at [102, 41] on div at bounding box center [405, 174] width 811 height 349
click at [660, 6] on button "×" at bounding box center [656, 1] width 22 height 23
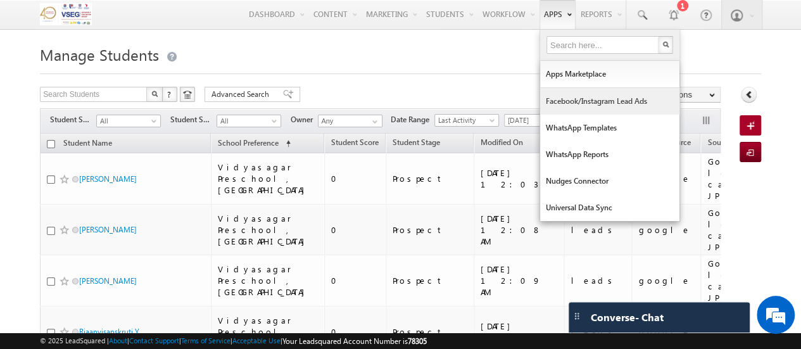
click at [576, 92] on link "Facebook/Instagram Lead Ads" at bounding box center [609, 101] width 139 height 27
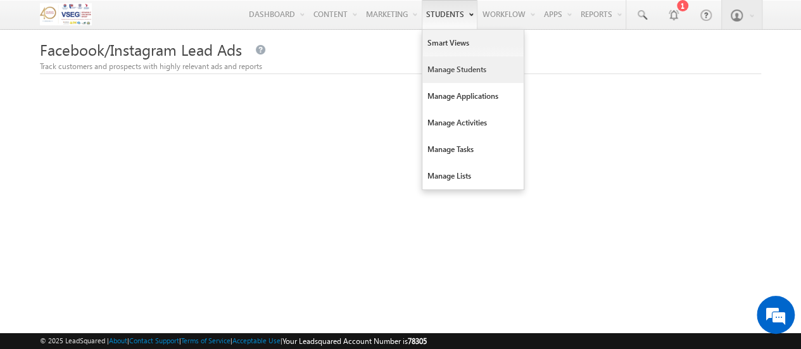
click at [464, 63] on link "Manage Students" at bounding box center [472, 69] width 101 height 27
